Goal: Task Accomplishment & Management: Use online tool/utility

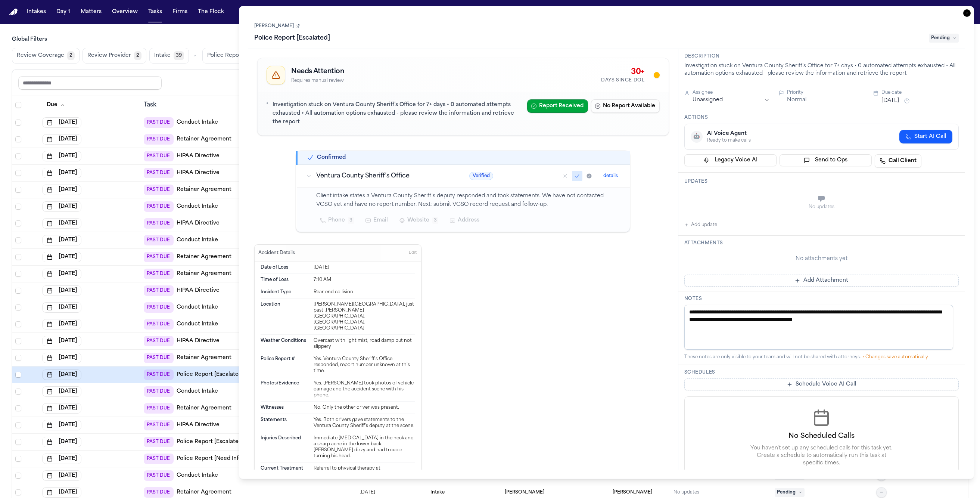
click at [968, 15] on icon "button" at bounding box center [966, 12] width 7 height 7
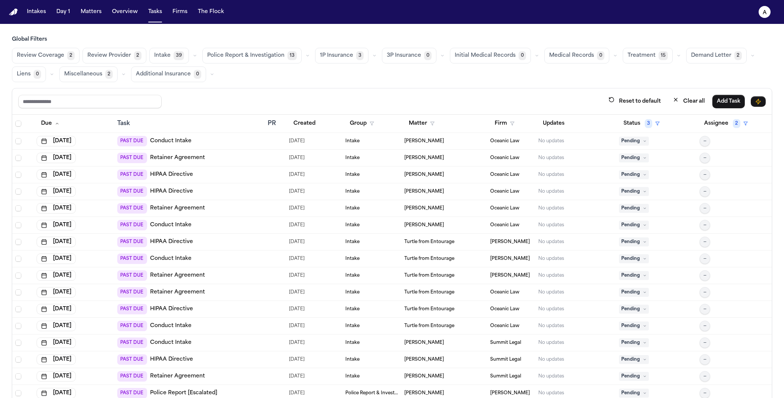
click at [520, 87] on div "Global Filters Review Coverage 2 Review Provider 2 Intake 39 Police Report & In…" at bounding box center [392, 233] width 760 height 395
click at [764, 13] on text "a" at bounding box center [765, 12] width 4 height 5
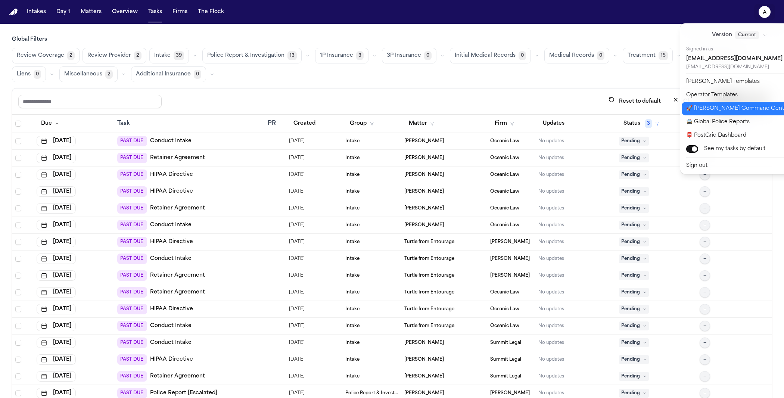
click at [733, 107] on button "🚀 [PERSON_NAME] Command Center" at bounding box center [744, 108] width 124 height 13
select select "**"
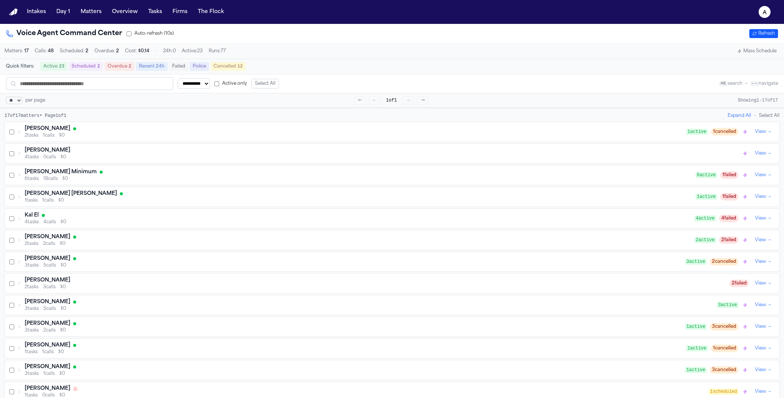
click at [302, 126] on div "[PERSON_NAME] 2 tasks 1 calls $0 1 active 1 cancelled View →" at bounding box center [392, 131] width 774 height 19
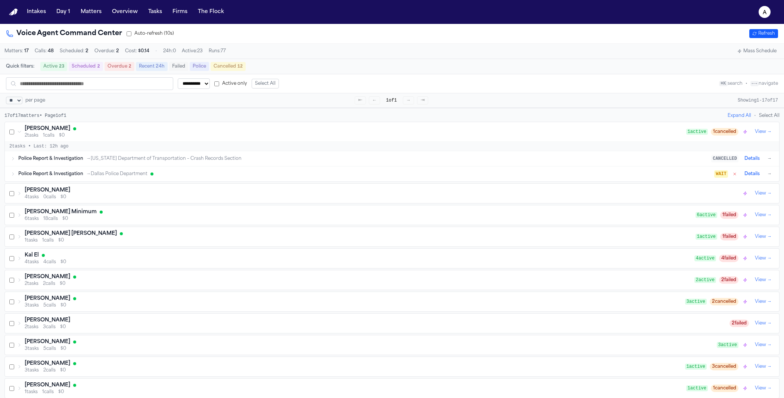
click at [208, 175] on div "Police Report & Investigation → Dallas Police Department" at bounding box center [366, 174] width 696 height 6
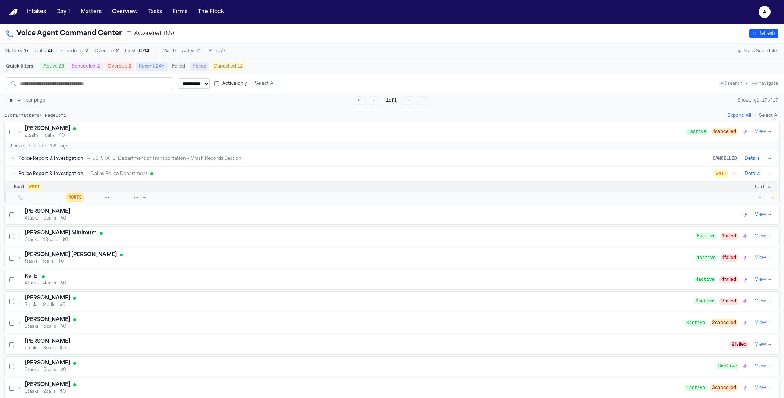
click at [771, 199] on icon "button" at bounding box center [772, 197] width 3 height 3
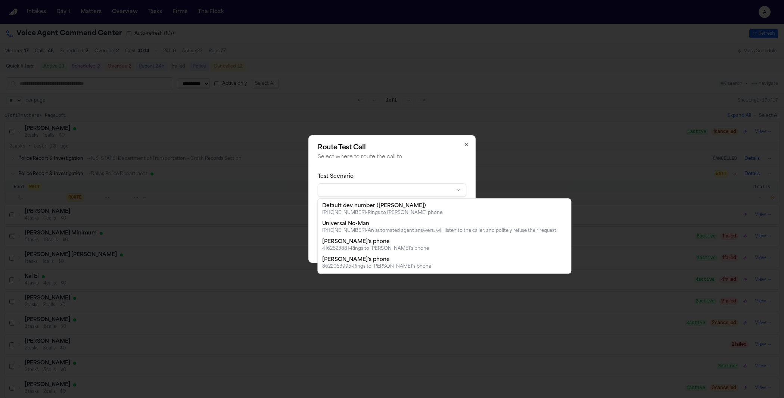
click at [413, 192] on body "**********" at bounding box center [392, 199] width 784 height 398
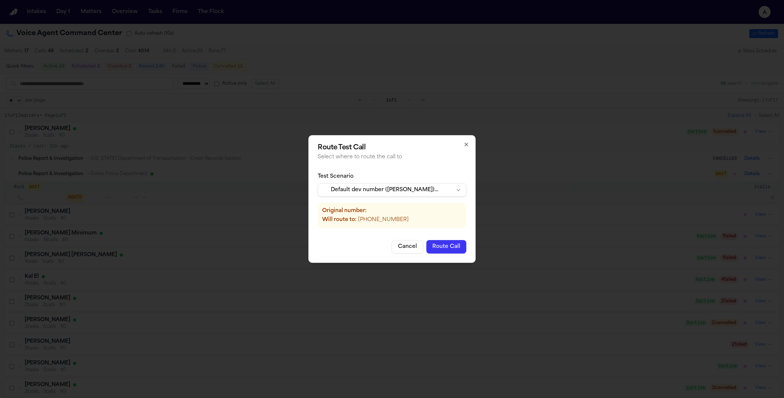
click at [450, 237] on div "Route Test Call Select where to route the call to Test Scenario Default dev num…" at bounding box center [391, 199] width 167 height 128
click at [403, 250] on button "Cancel" at bounding box center [408, 246] width 32 height 13
